Goal: Task Accomplishment & Management: Manage account settings

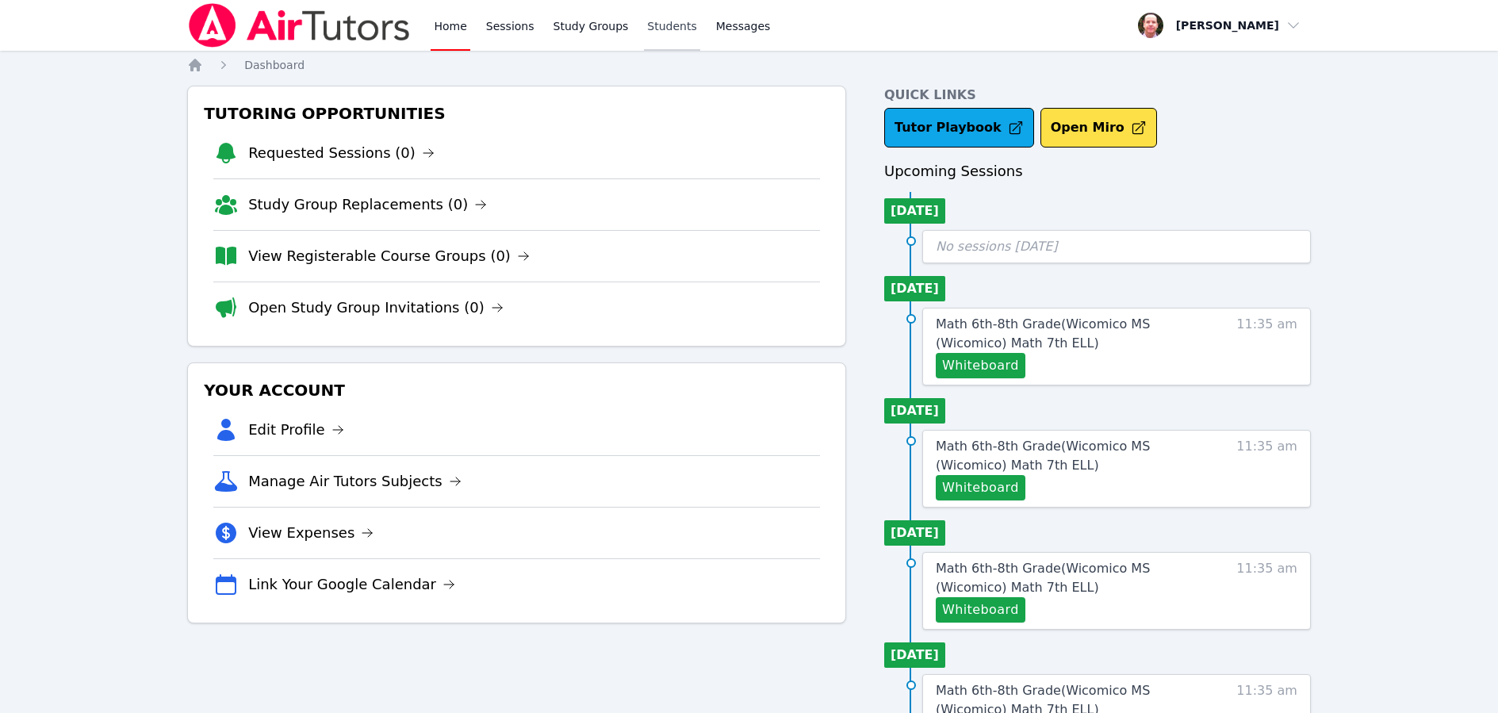
click at [664, 24] on link "Students" at bounding box center [672, 25] width 56 height 51
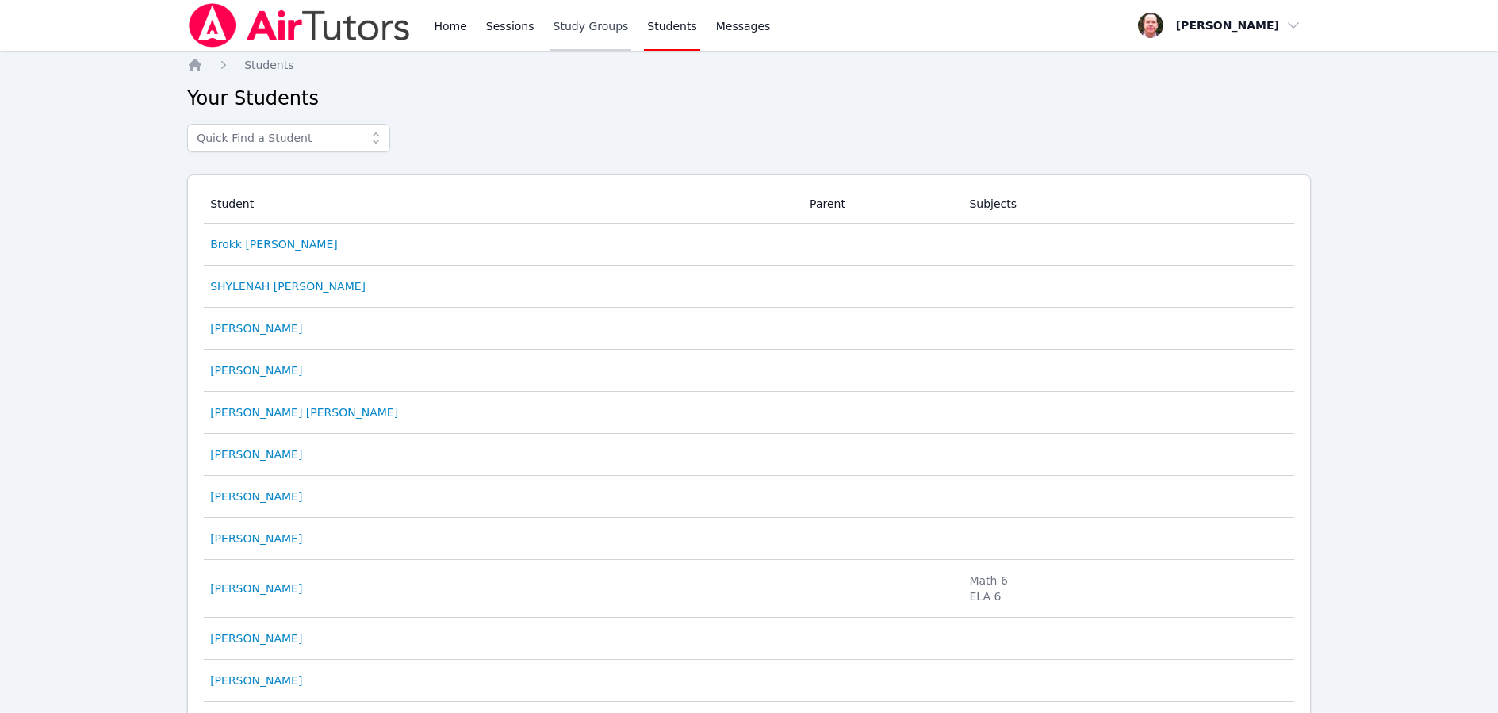
click at [574, 24] on link "Study Groups" at bounding box center [591, 25] width 82 height 51
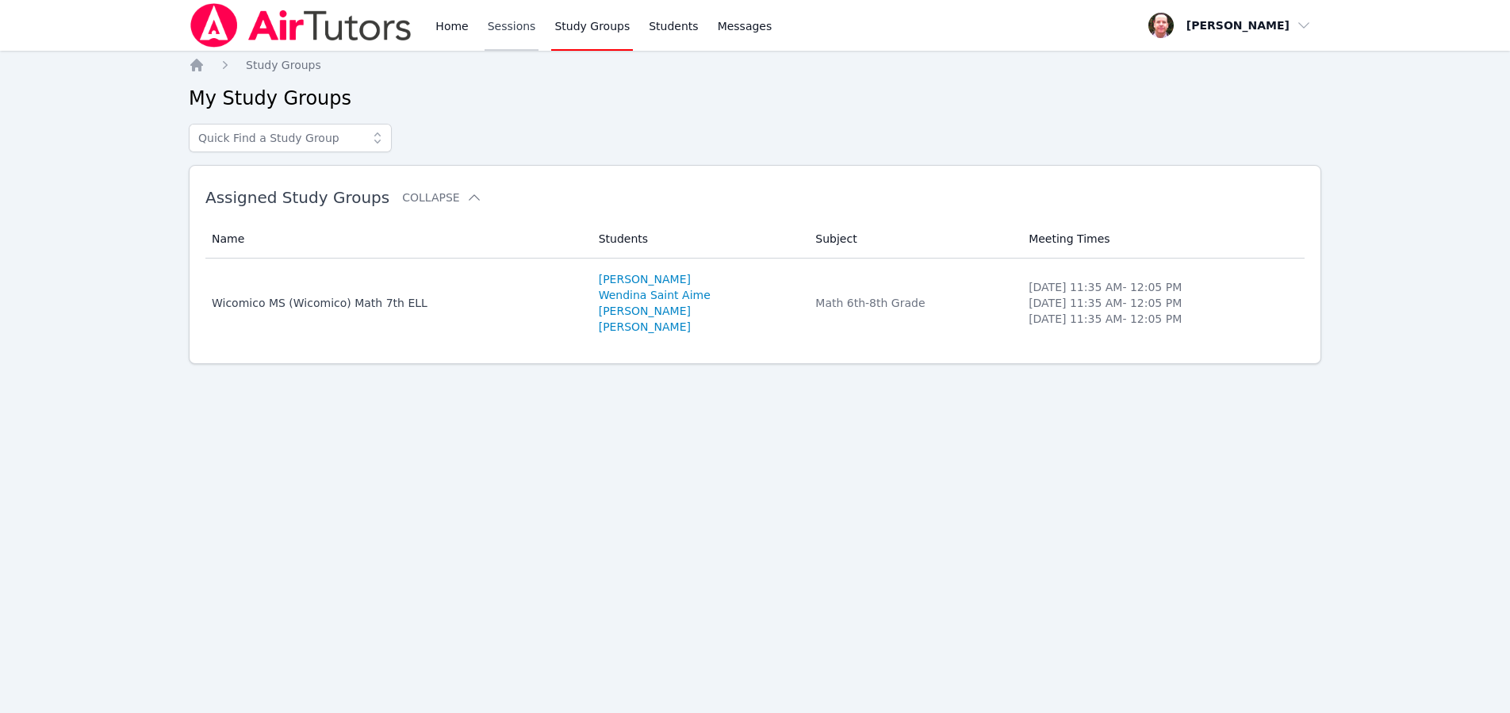
click at [507, 27] on link "Sessions" at bounding box center [512, 25] width 55 height 51
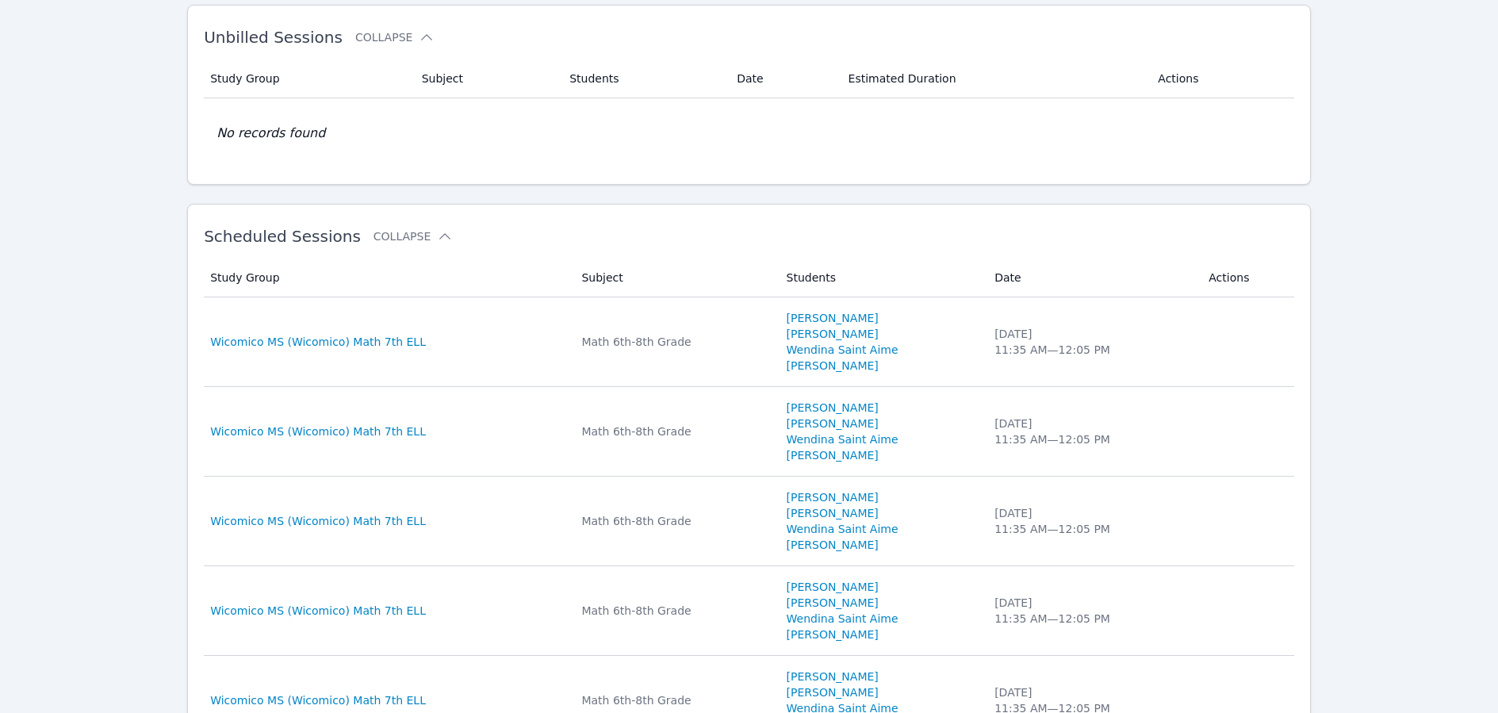
scroll to position [283, 0]
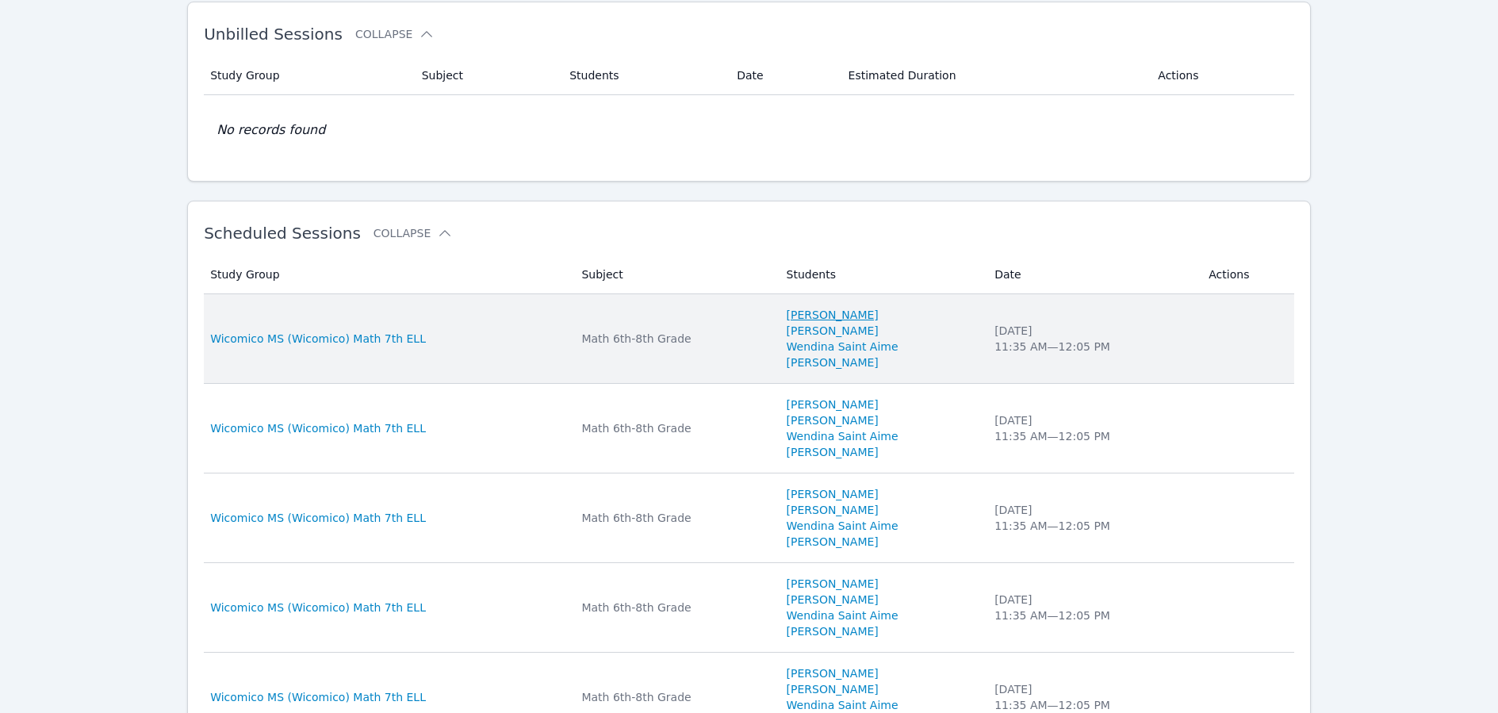
click at [838, 312] on link "Iris Garcia-Agustin" at bounding box center [833, 315] width 92 height 16
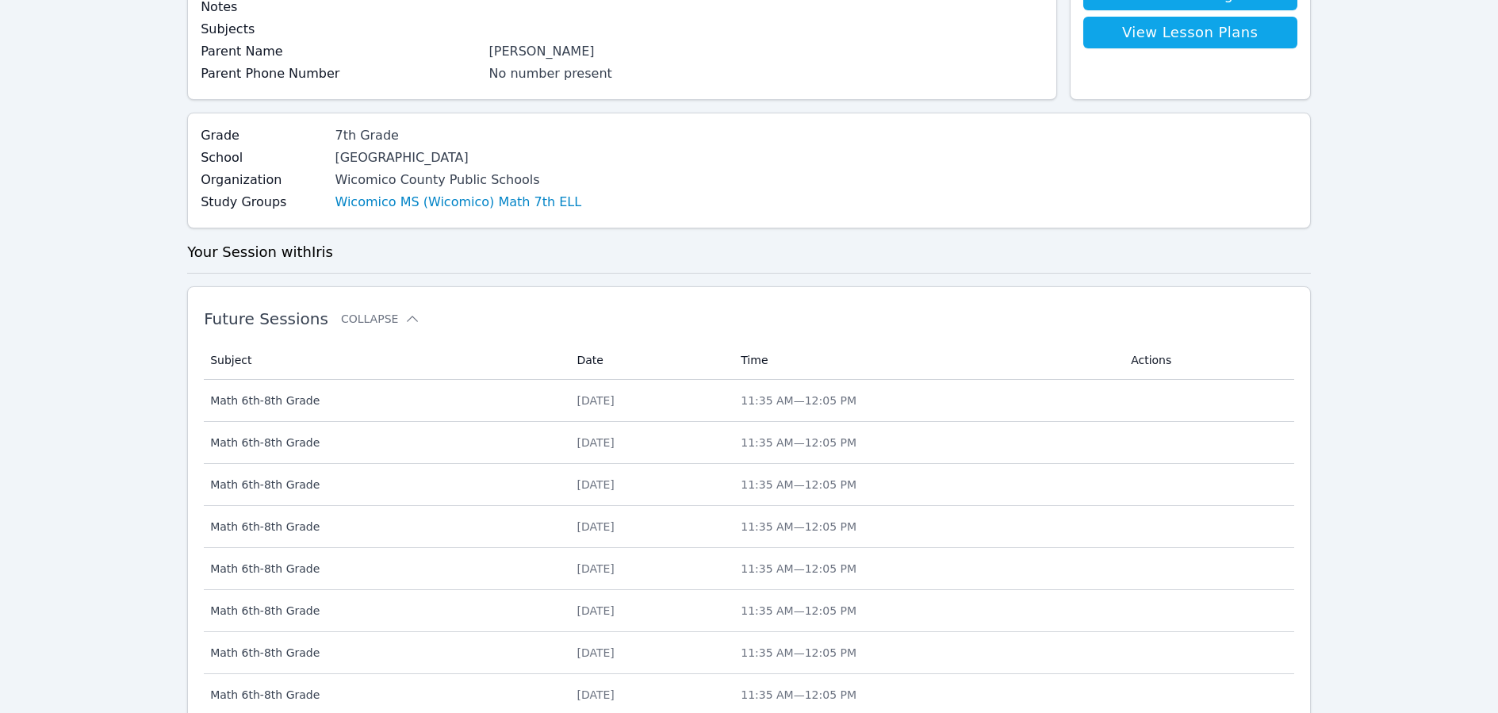
scroll to position [23, 0]
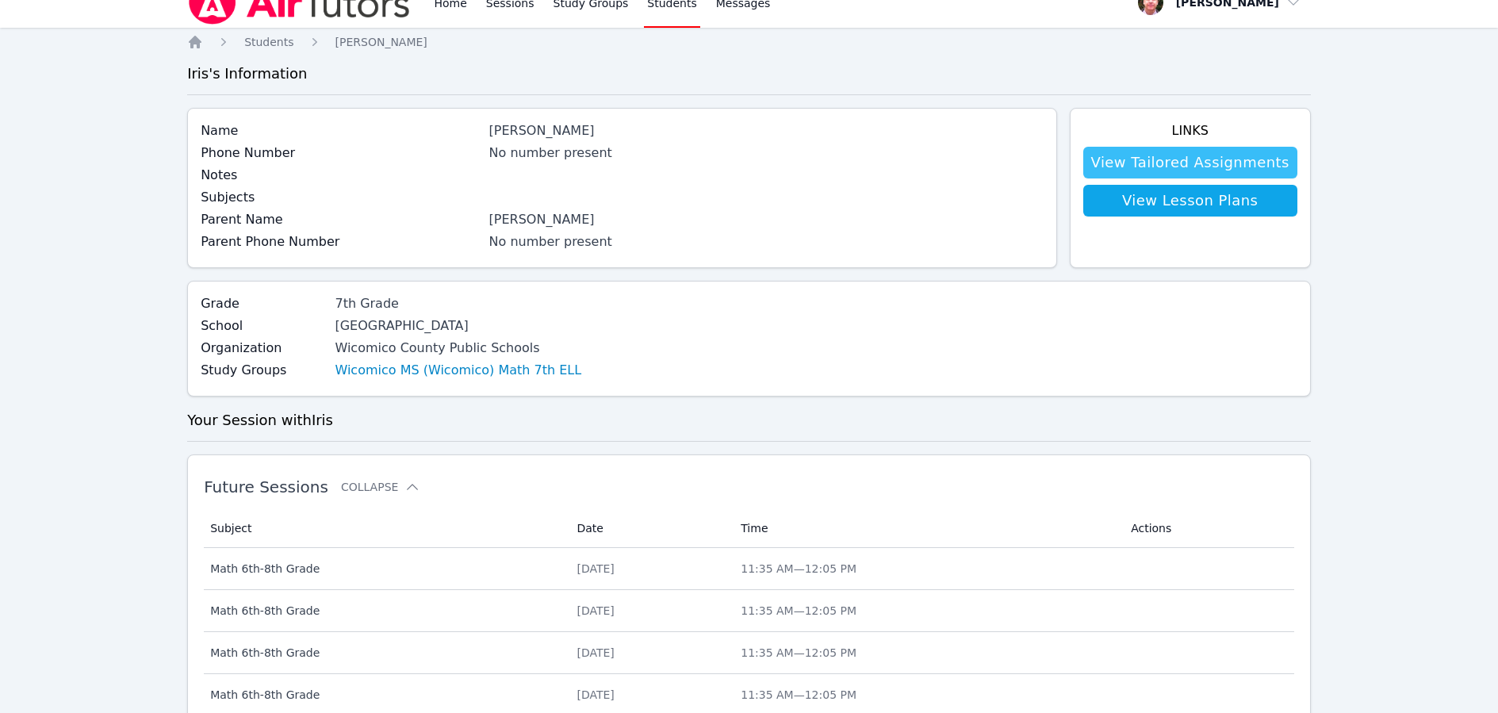
click at [1183, 156] on link "View Tailored Assignments" at bounding box center [1190, 163] width 214 height 32
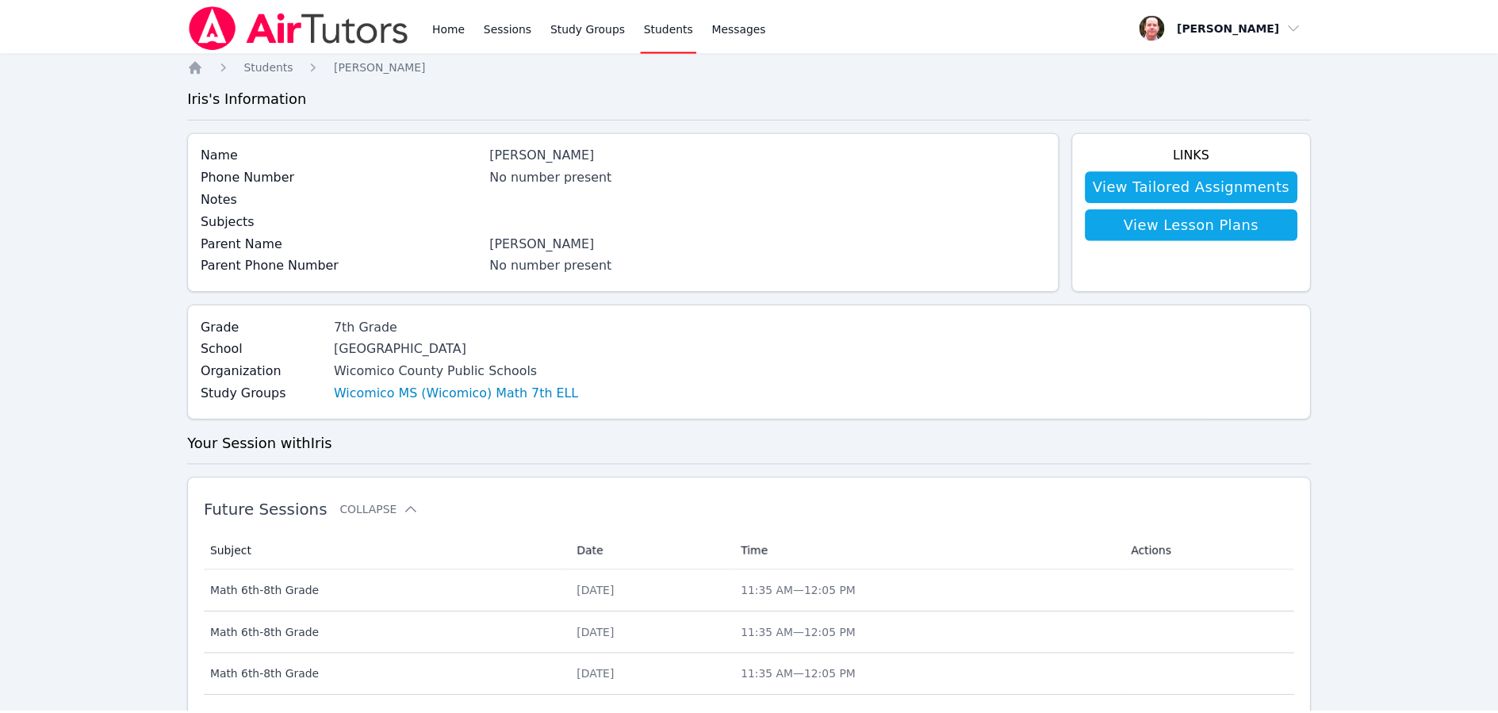
scroll to position [23, 0]
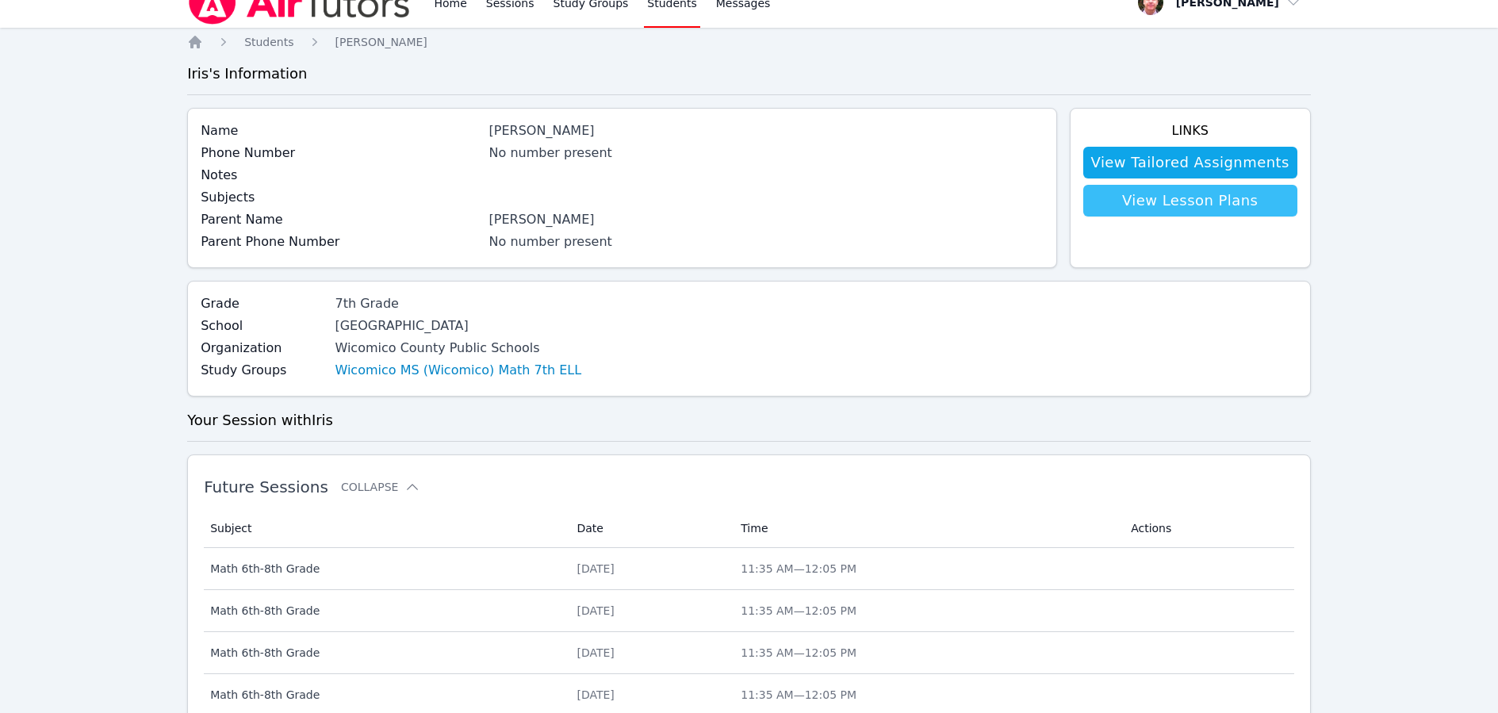
click at [1214, 199] on link "View Lesson Plans" at bounding box center [1190, 201] width 214 height 32
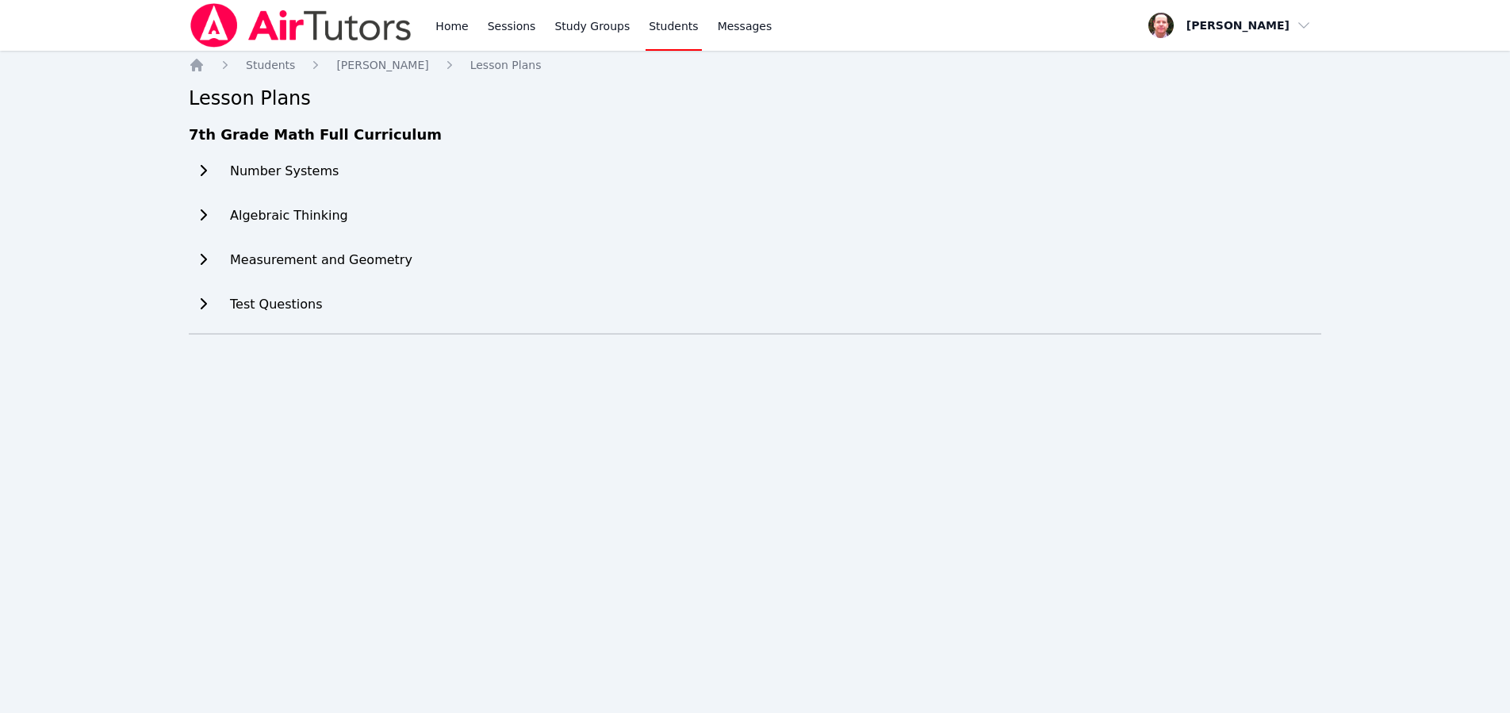
click at [207, 259] on icon at bounding box center [203, 259] width 16 height 13
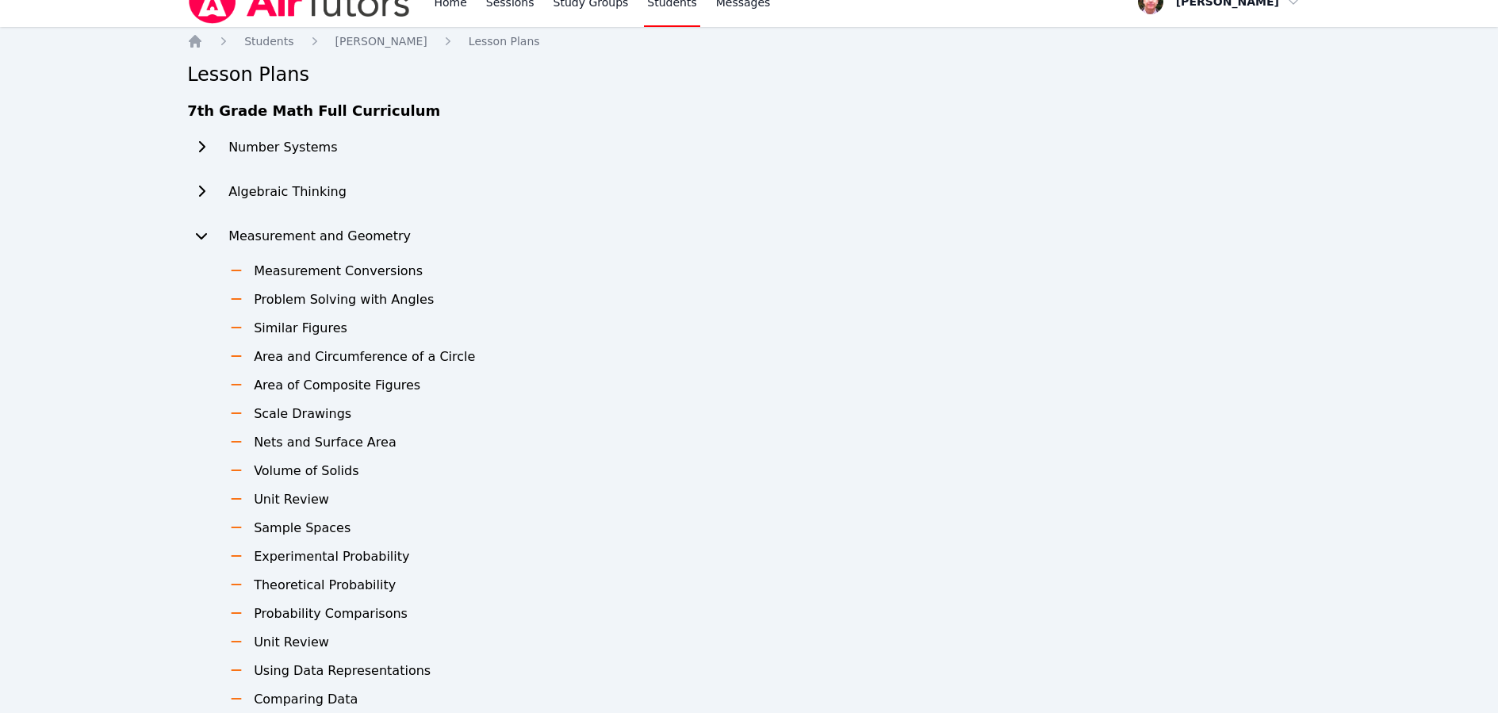
scroll to position [110, 0]
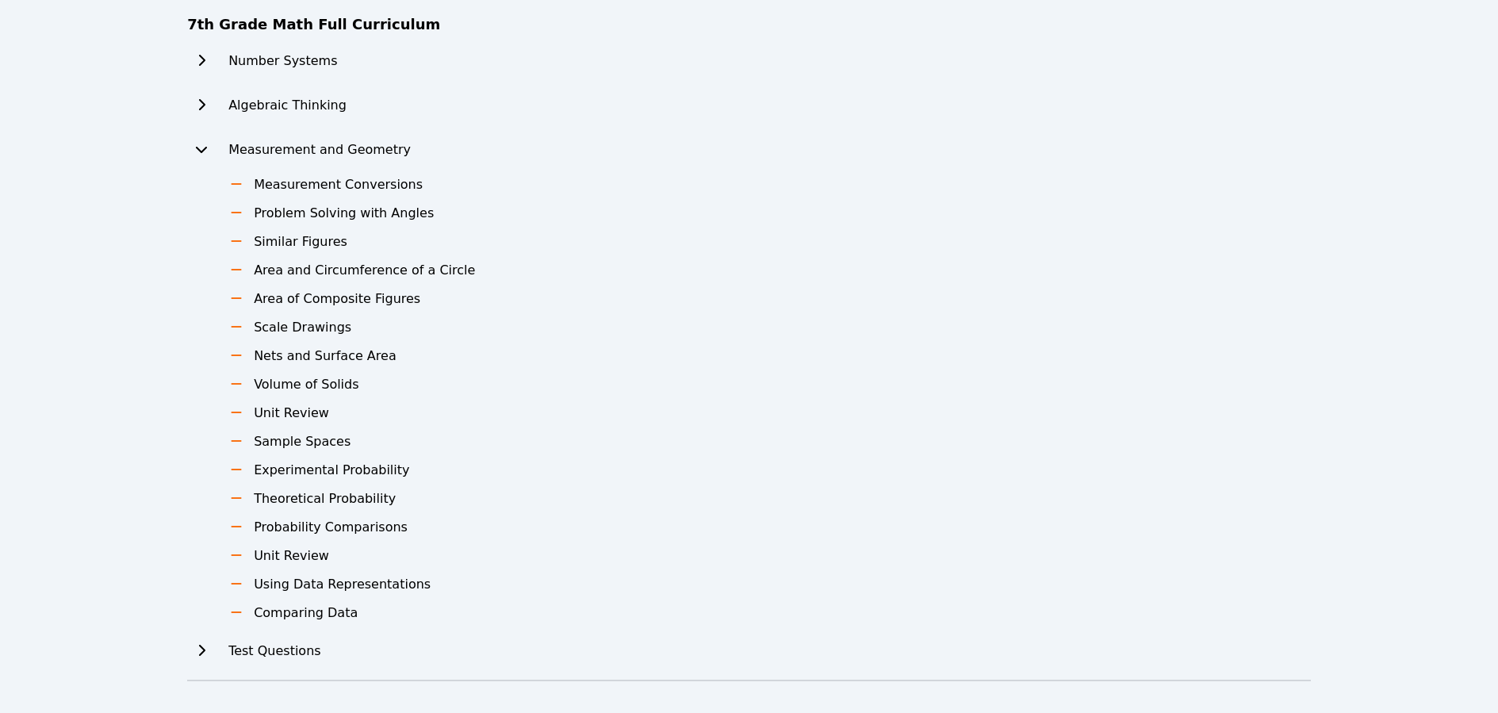
click at [286, 267] on h3 "Area and Circumference of a Circle" at bounding box center [364, 270] width 221 height 19
click at [306, 269] on h3 "Area and Circumference of a Circle" at bounding box center [364, 270] width 221 height 19
click at [428, 274] on h3 "Area and Circumference of a Circle" at bounding box center [364, 270] width 221 height 19
click at [235, 267] on icon at bounding box center [236, 269] width 16 height 13
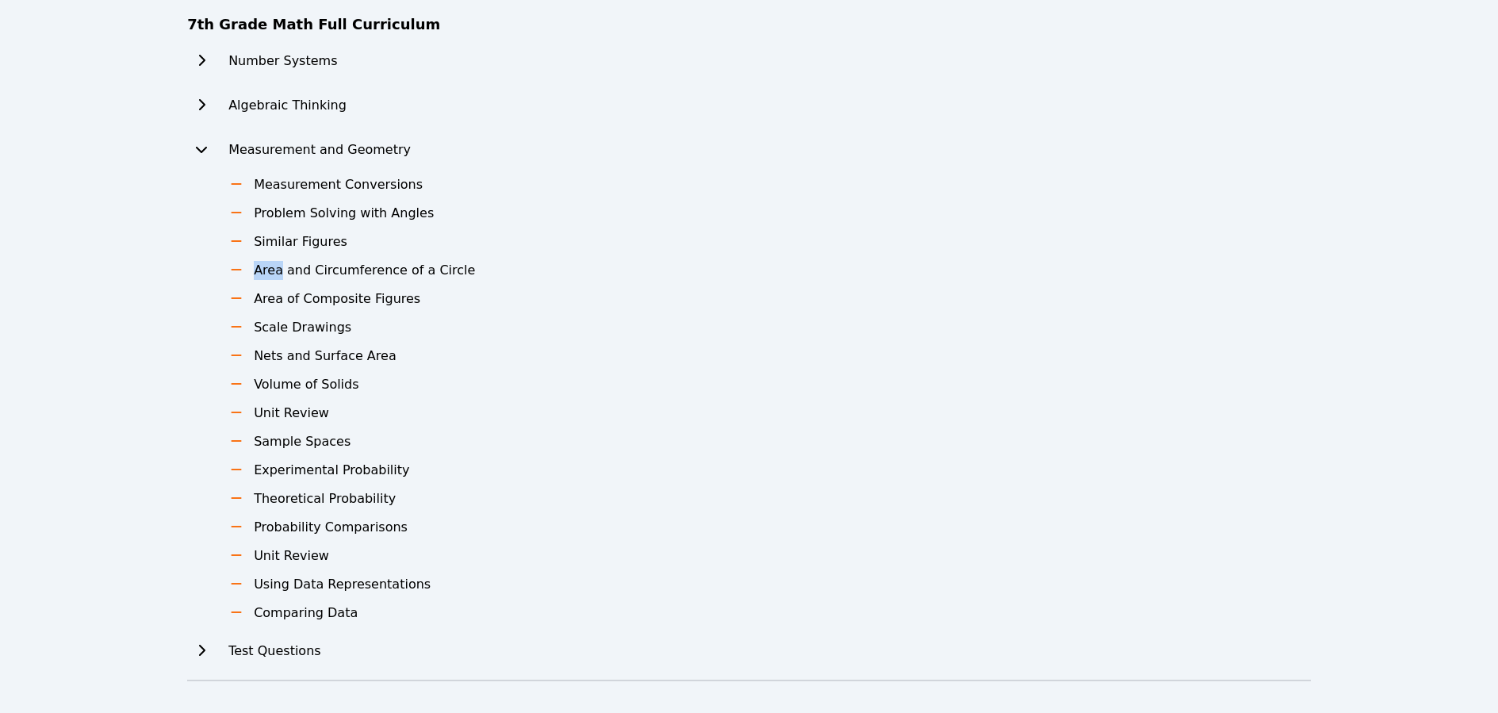
scroll to position [0, 0]
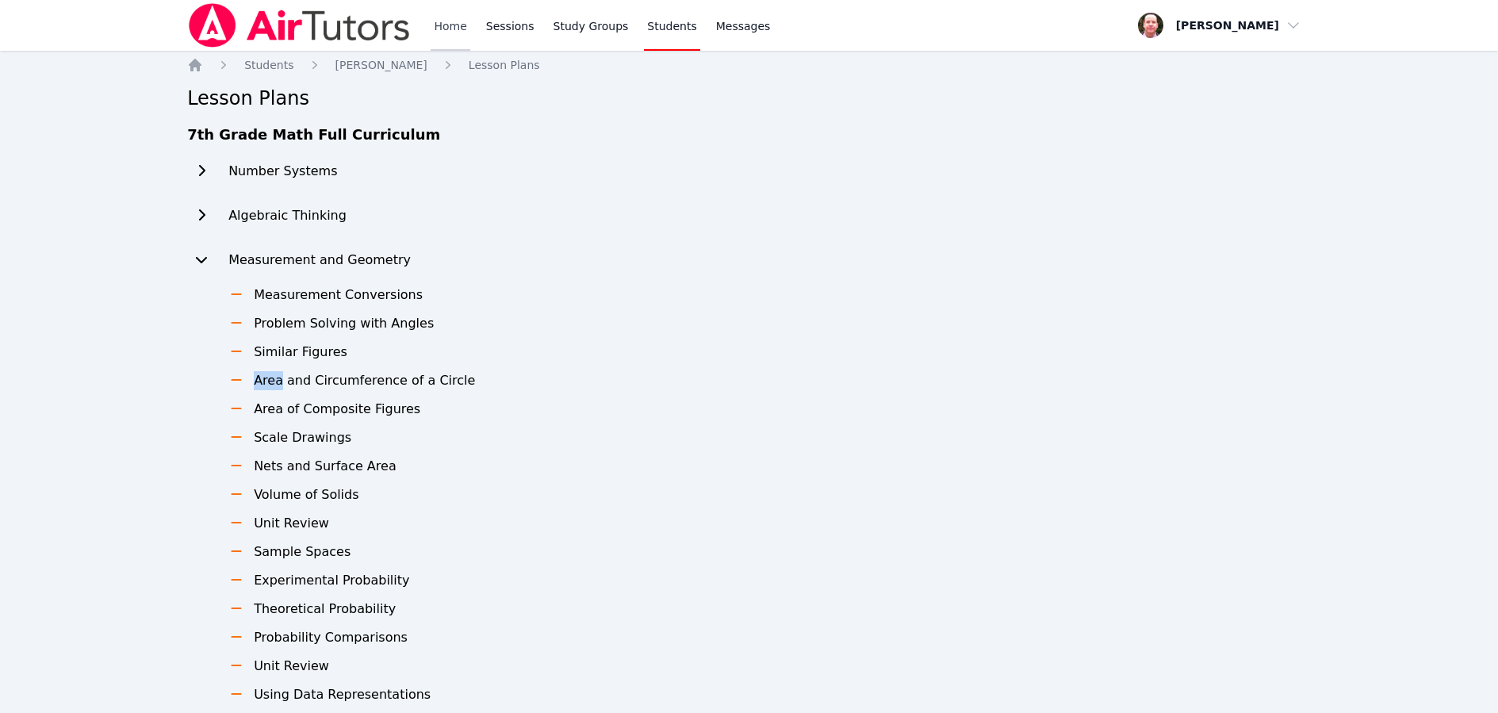
click at [442, 29] on link "Home" at bounding box center [450, 25] width 39 height 51
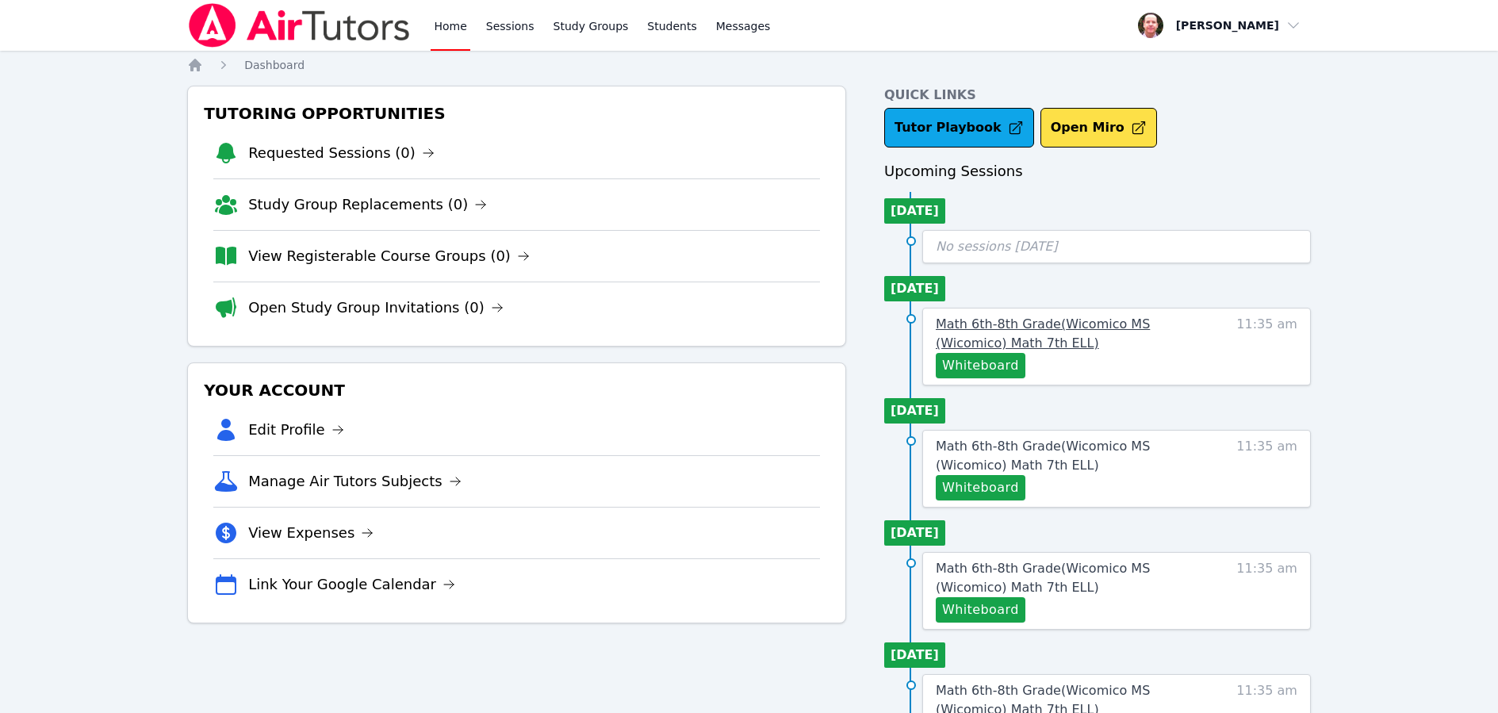
click at [1083, 320] on span "Math 6th-8th Grade ( Wicomico MS (Wicomico) Math 7th ELL )" at bounding box center [1043, 333] width 214 height 34
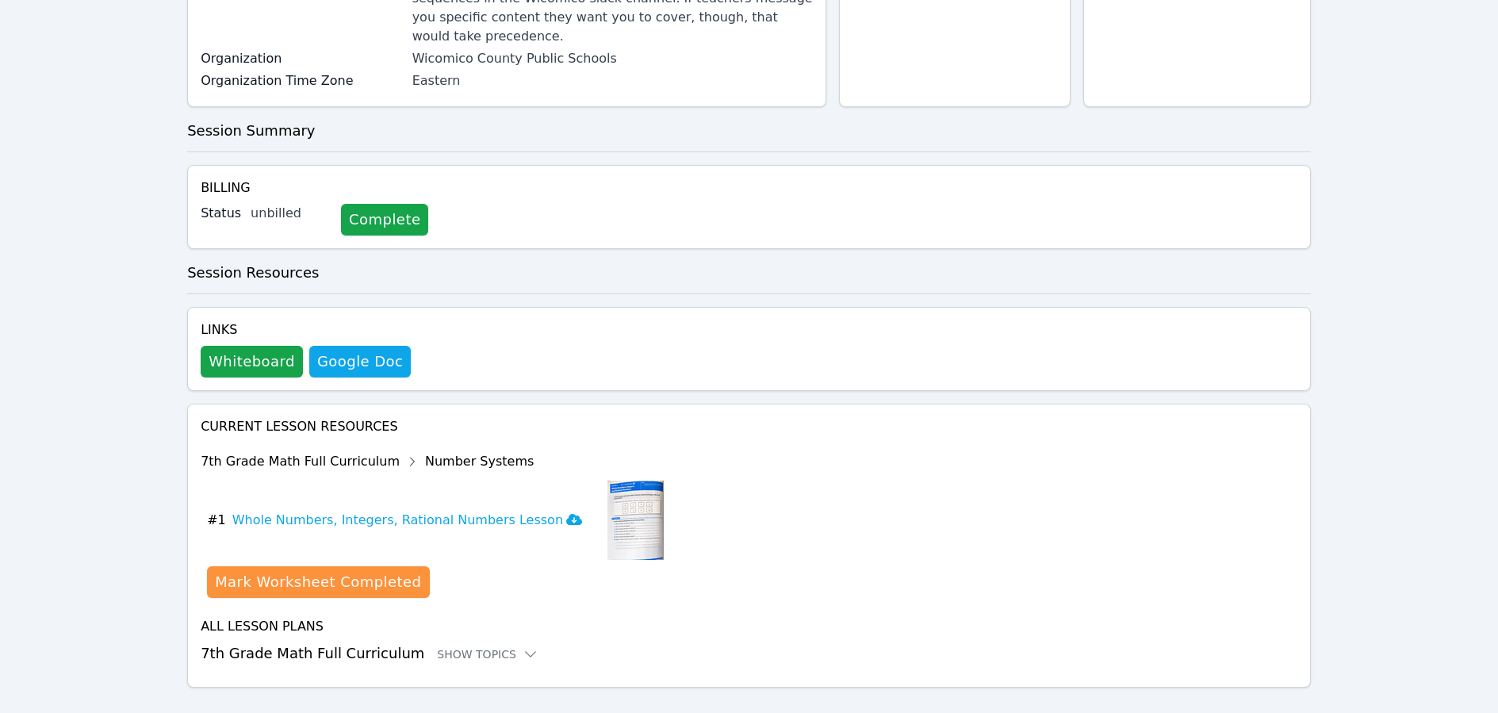
scroll to position [308, 0]
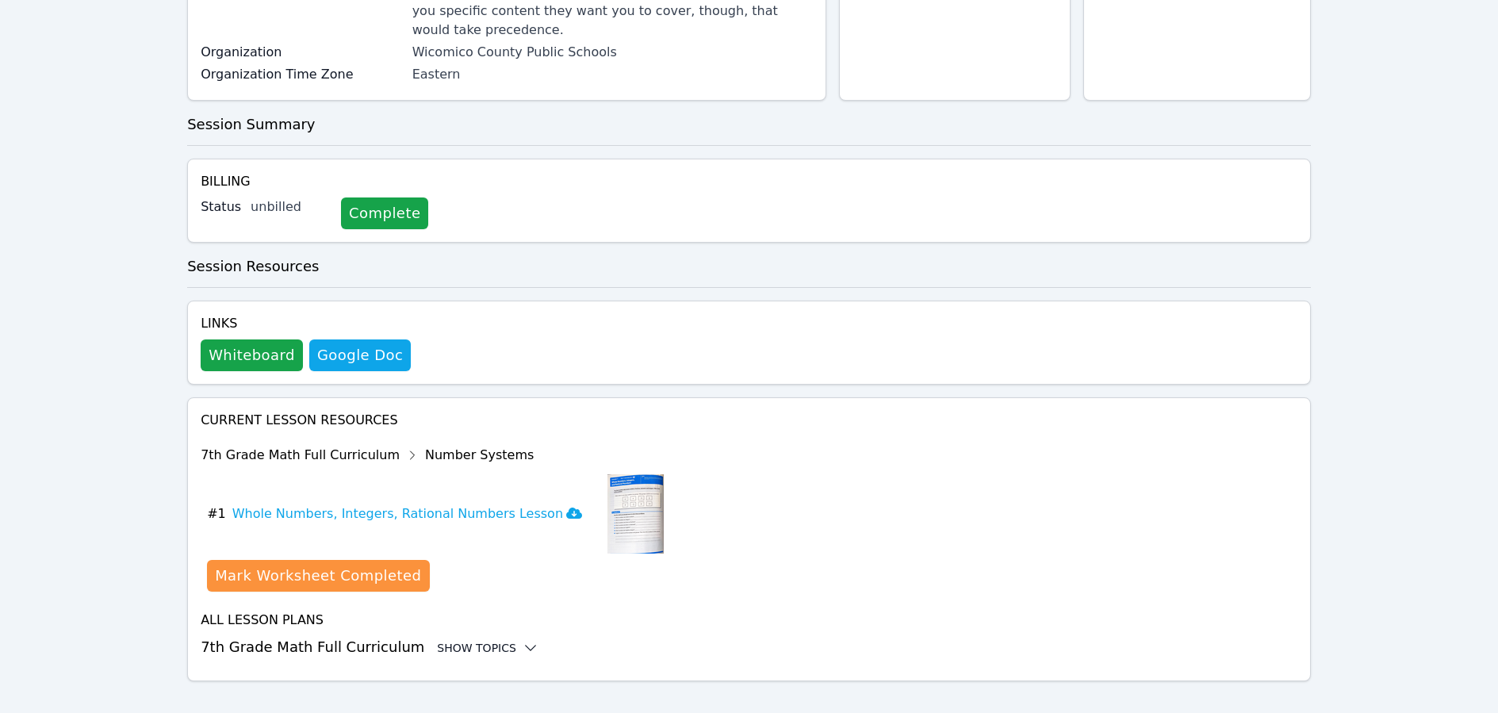
click at [523, 640] on icon at bounding box center [531, 648] width 16 height 16
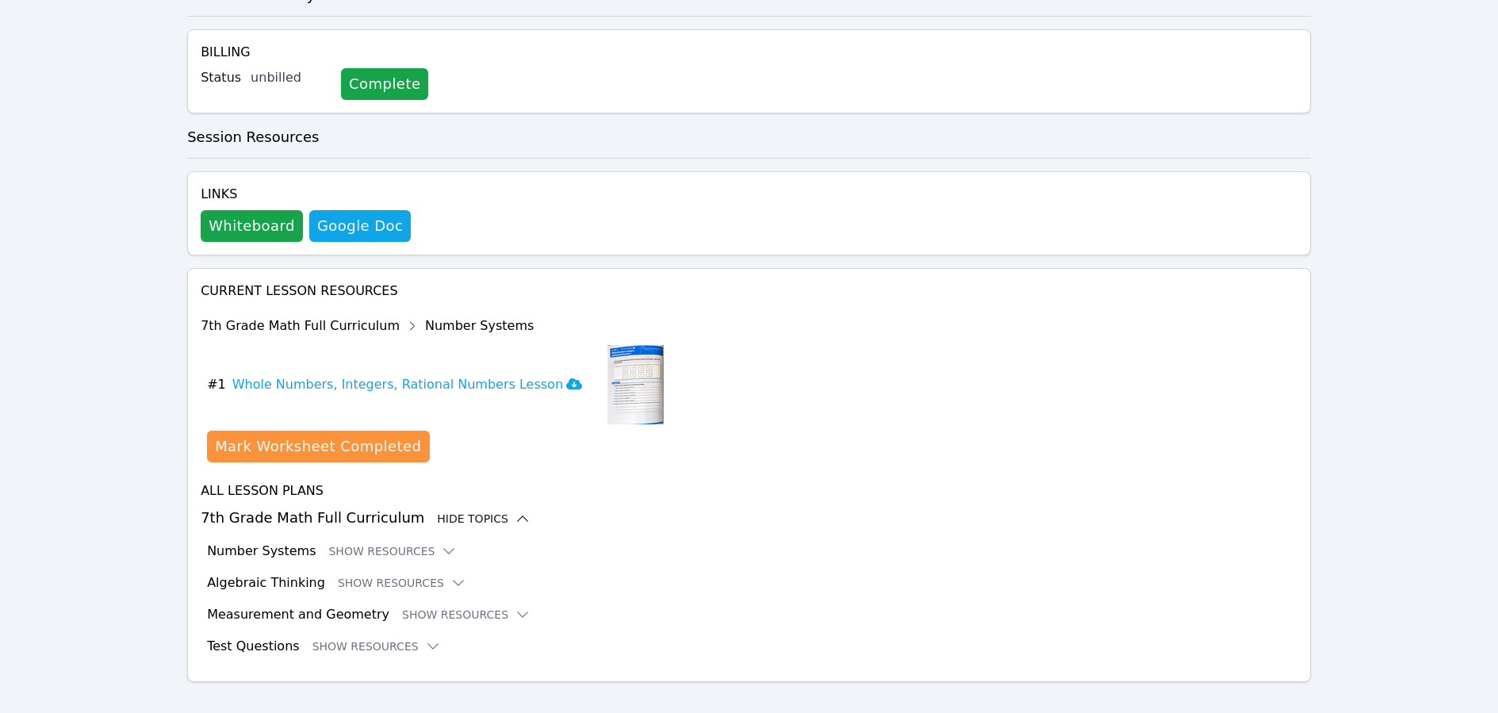
scroll to position [438, 0]
click at [441, 543] on icon at bounding box center [449, 551] width 16 height 16
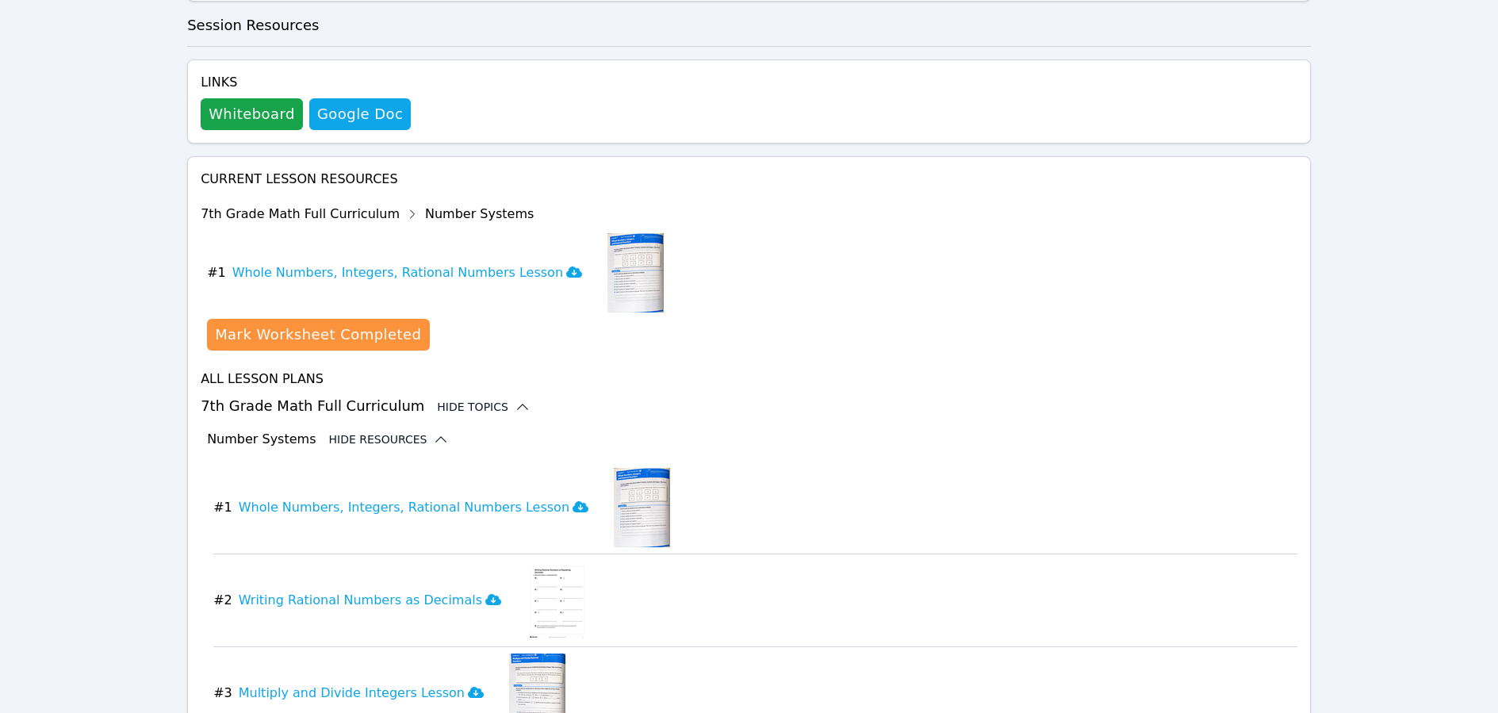
scroll to position [570, 0]
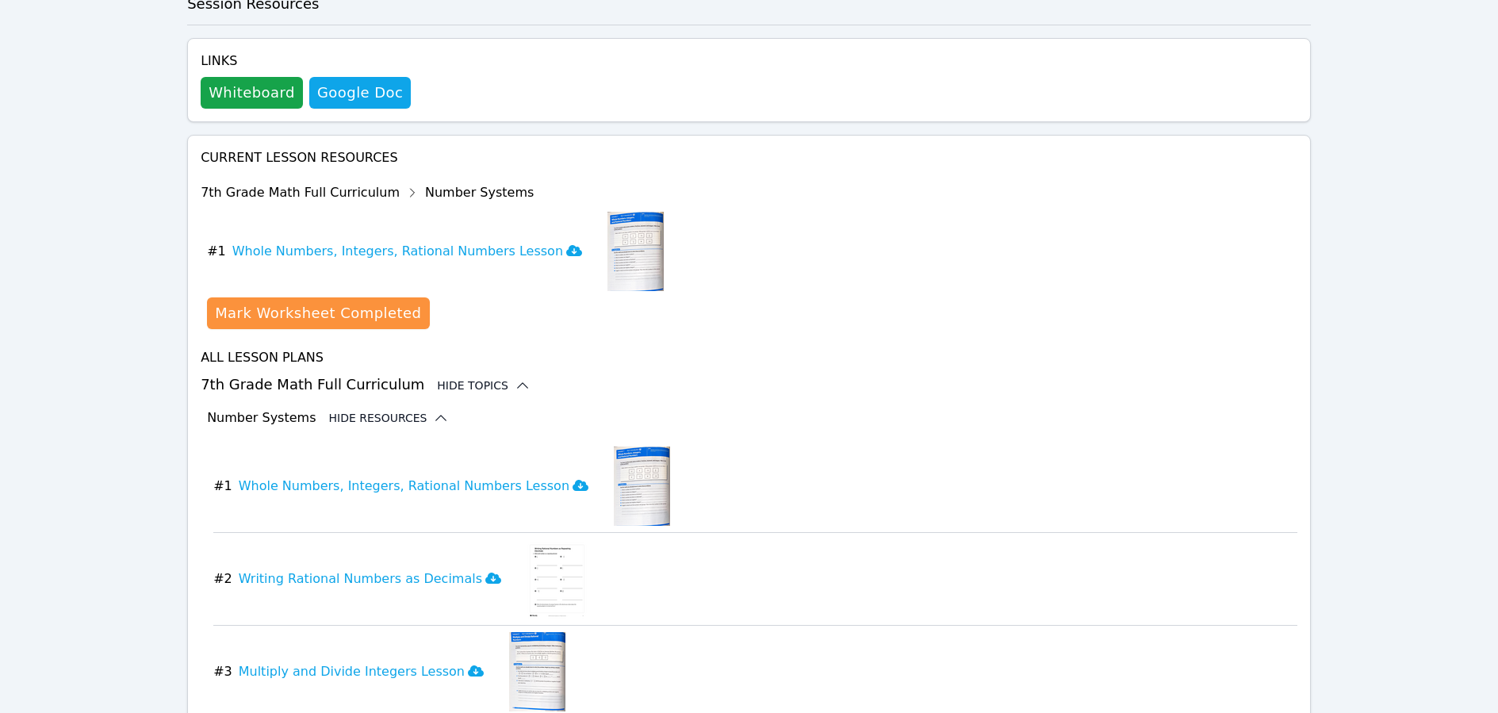
click at [436, 416] on icon at bounding box center [441, 418] width 10 height 5
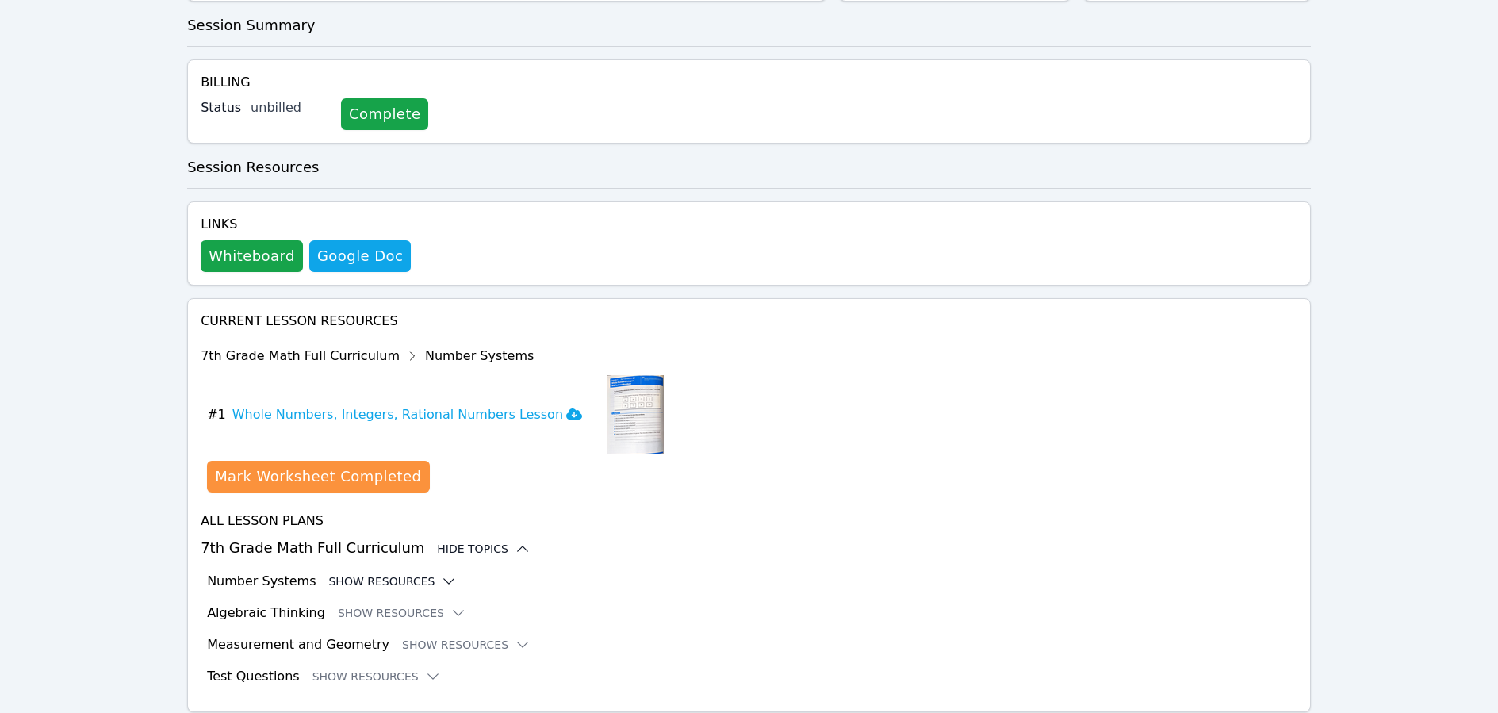
scroll to position [438, 0]
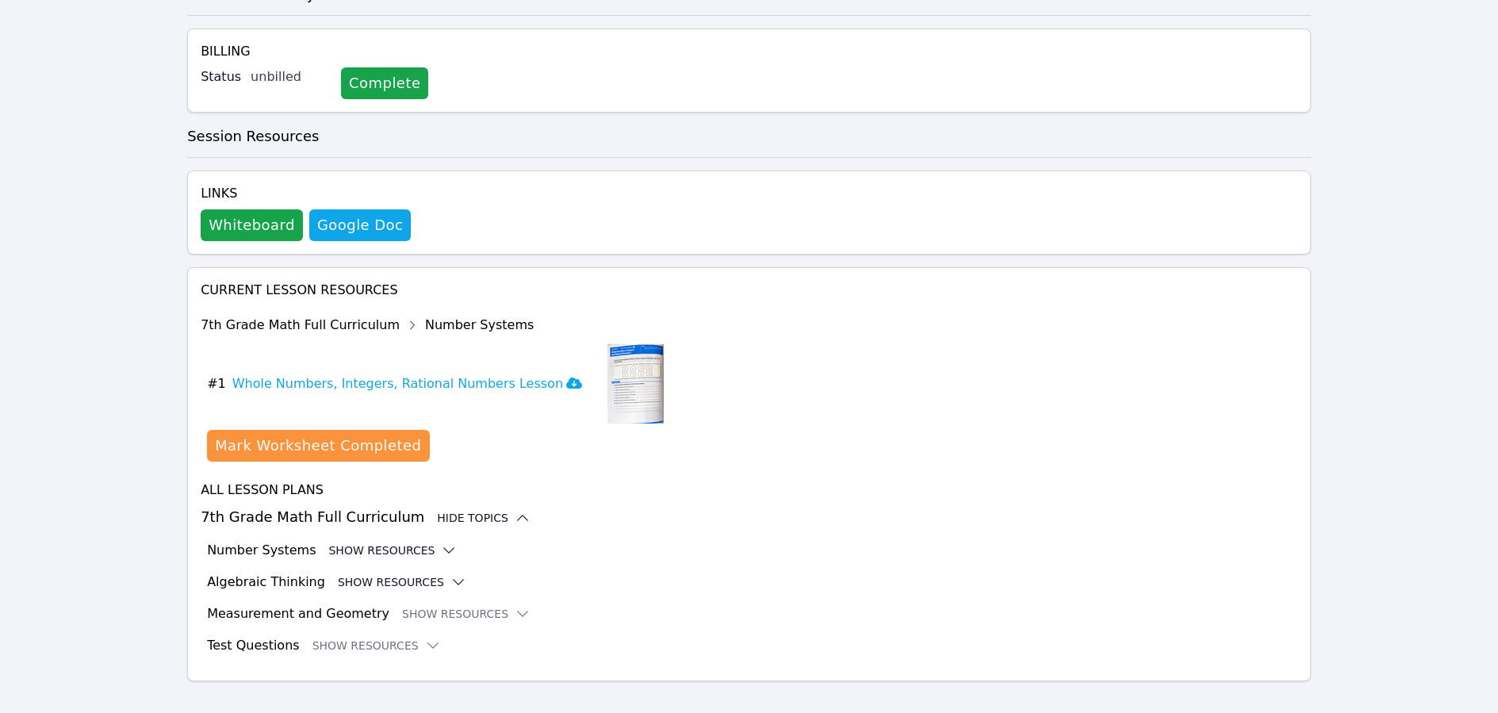
click at [451, 574] on icon at bounding box center [459, 582] width 16 height 16
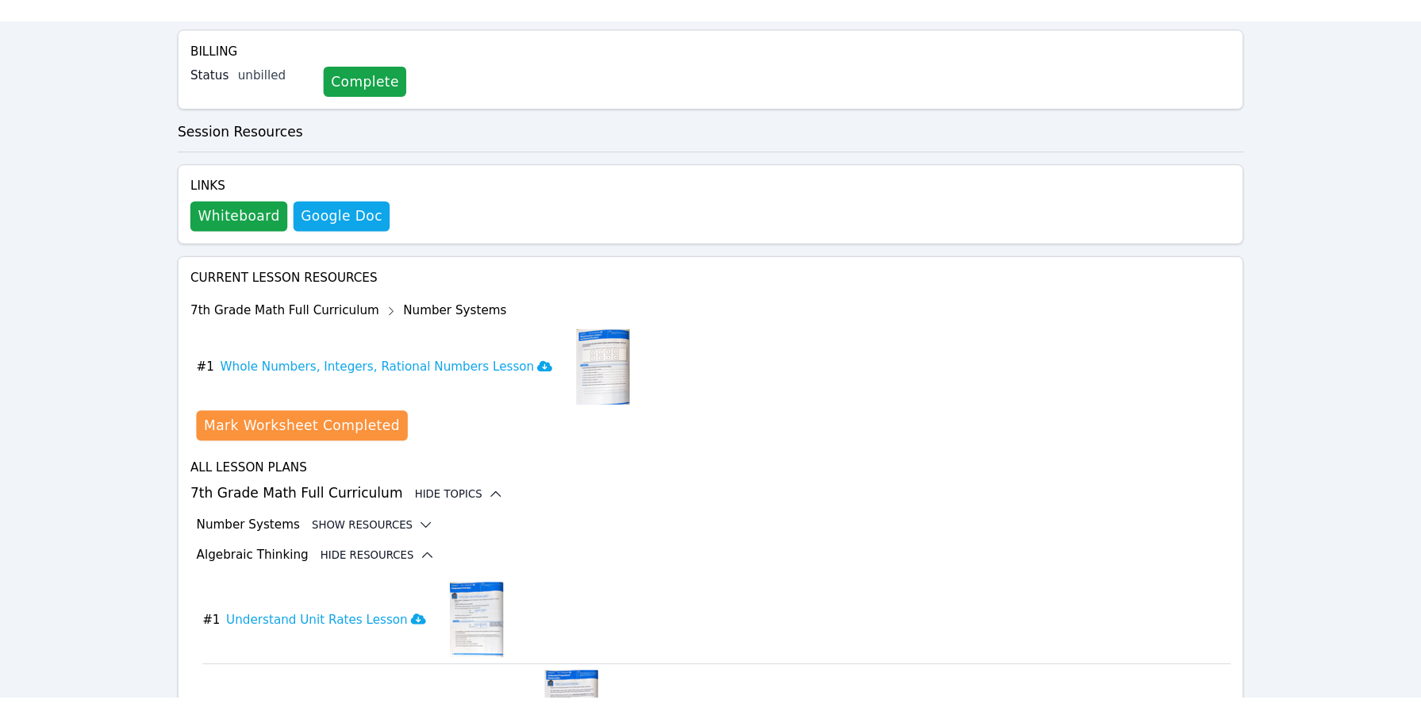
scroll to position [0, 0]
